Goal: Information Seeking & Learning: Check status

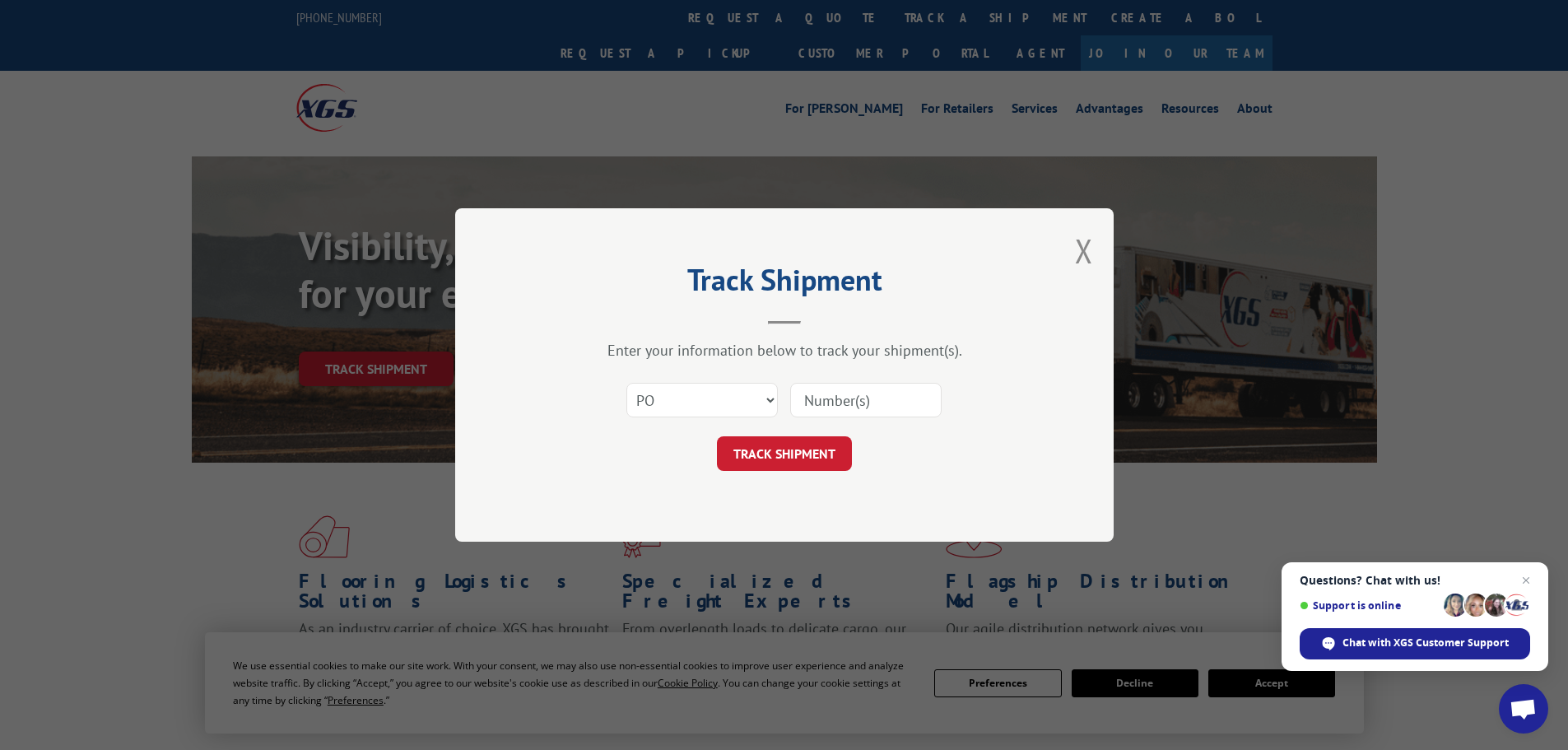
select select "po"
type input "82505792"
click at [784, 447] on button "TRACK SHIPMENT" at bounding box center [784, 453] width 135 height 34
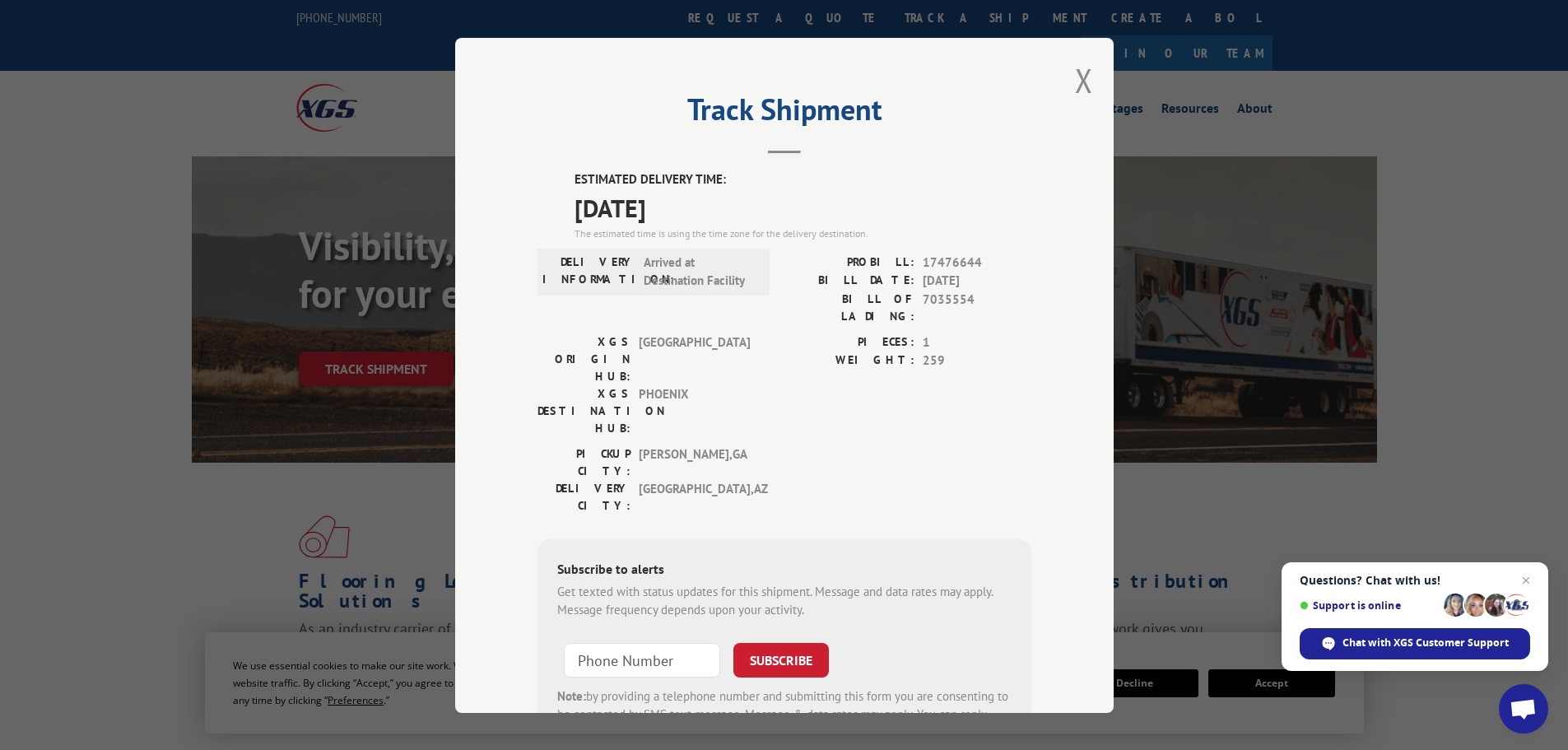
click at [1088, 82] on div "Track Shipment ESTIMATED DELIVERY TIME: [DATE] The estimated time is using the …" at bounding box center [784, 375] width 658 height 675
click at [1087, 83] on div "Track Shipment ESTIMATED DELIVERY TIME: [DATE] The estimated time is using the …" at bounding box center [784, 375] width 658 height 675
click at [1067, 86] on div "Track Shipment ESTIMATED DELIVERY TIME: [DATE] The estimated time is using the …" at bounding box center [784, 375] width 658 height 675
click at [1075, 86] on button "Close modal" at bounding box center [1084, 81] width 18 height 44
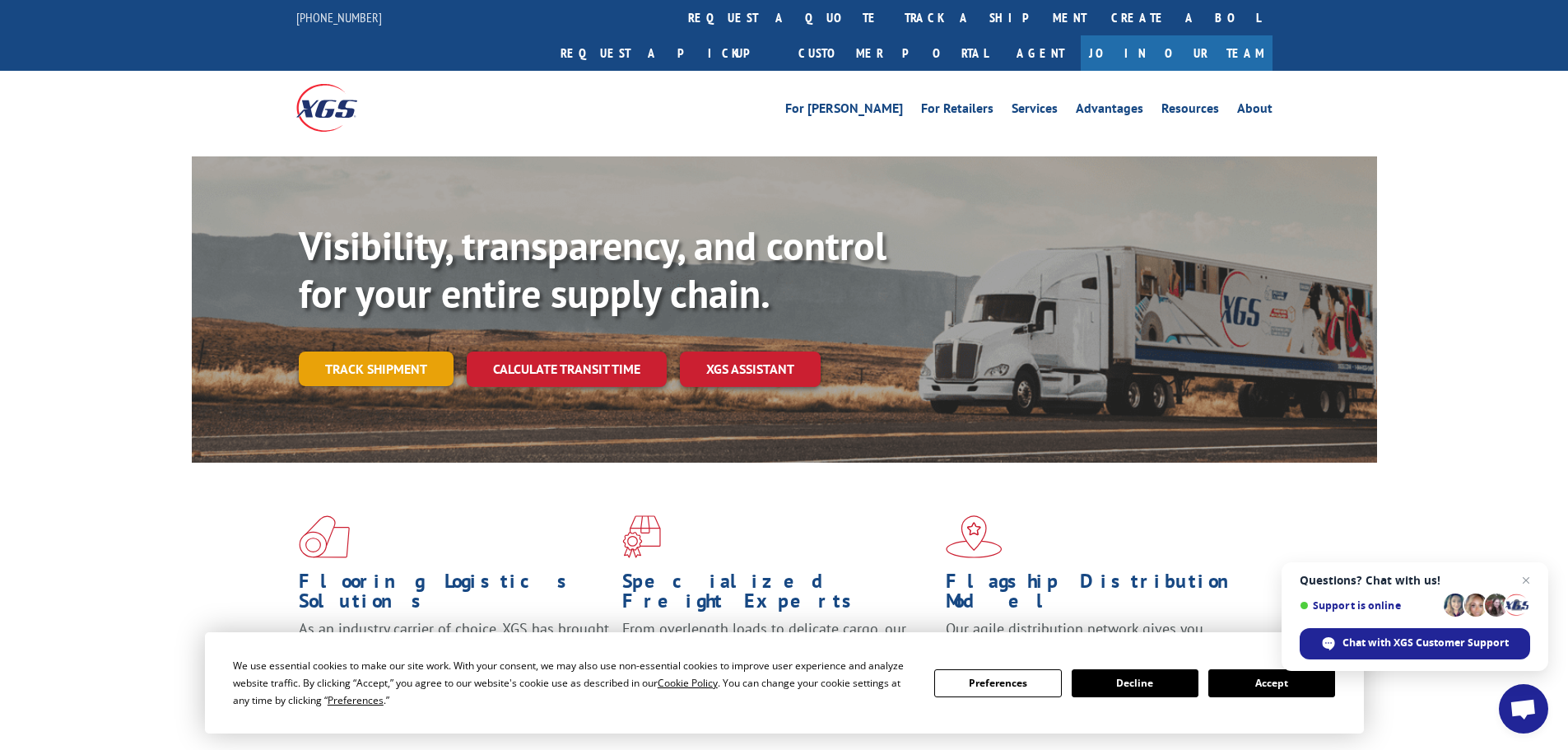
click at [412, 352] on link "Track shipment" at bounding box center [376, 369] width 155 height 34
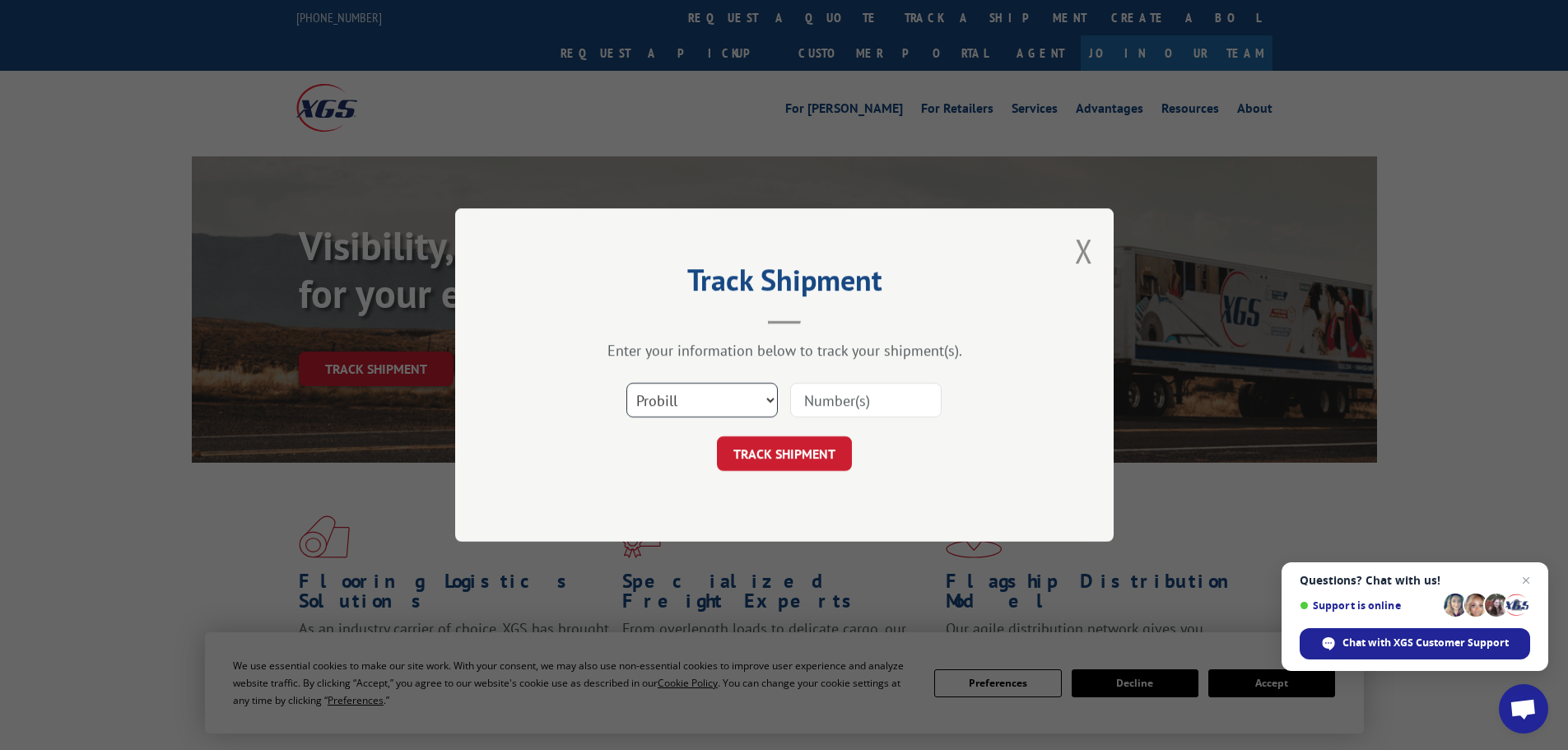
click at [696, 395] on select "Select category... Probill BOL PO" at bounding box center [702, 400] width 151 height 34
select select "po"
click at [627, 383] on select "Select category... Probill BOL PO" at bounding box center [702, 400] width 151 height 34
click at [853, 410] on input at bounding box center [866, 400] width 151 height 34
paste input "82504966"
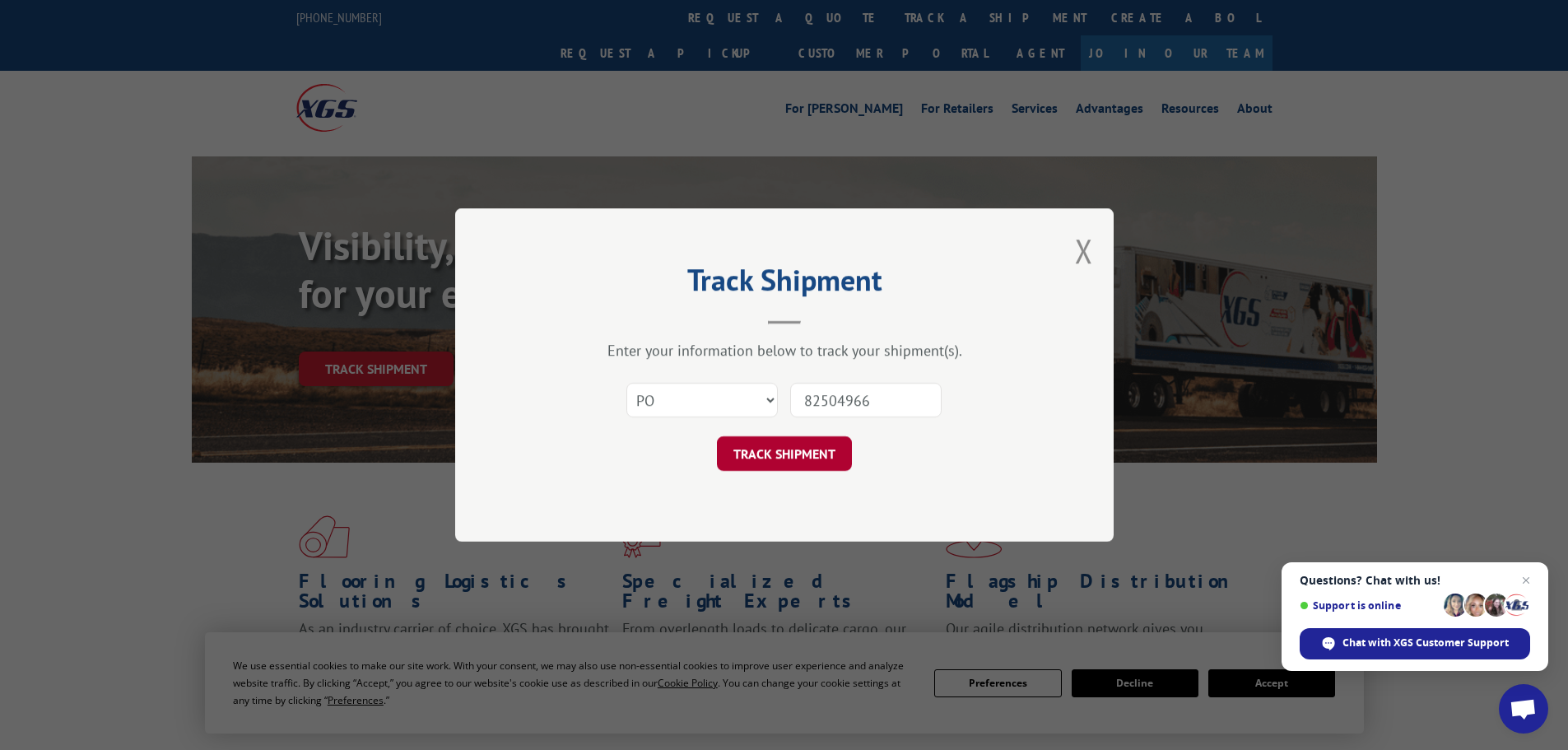
type input "82504966"
click at [816, 446] on button "TRACK SHIPMENT" at bounding box center [784, 453] width 135 height 34
